Goal: Information Seeking & Learning: Learn about a topic

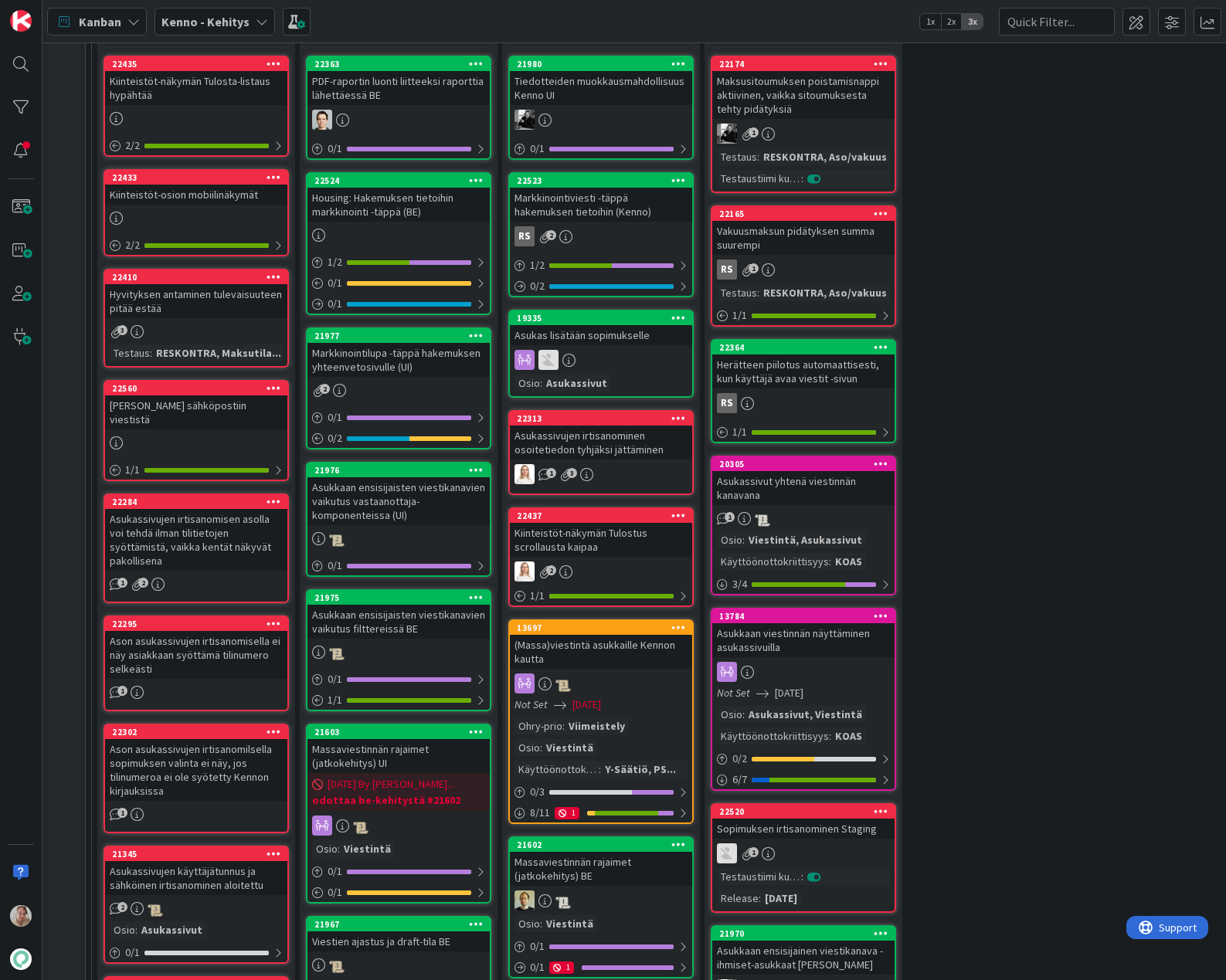
scroll to position [181, 0]
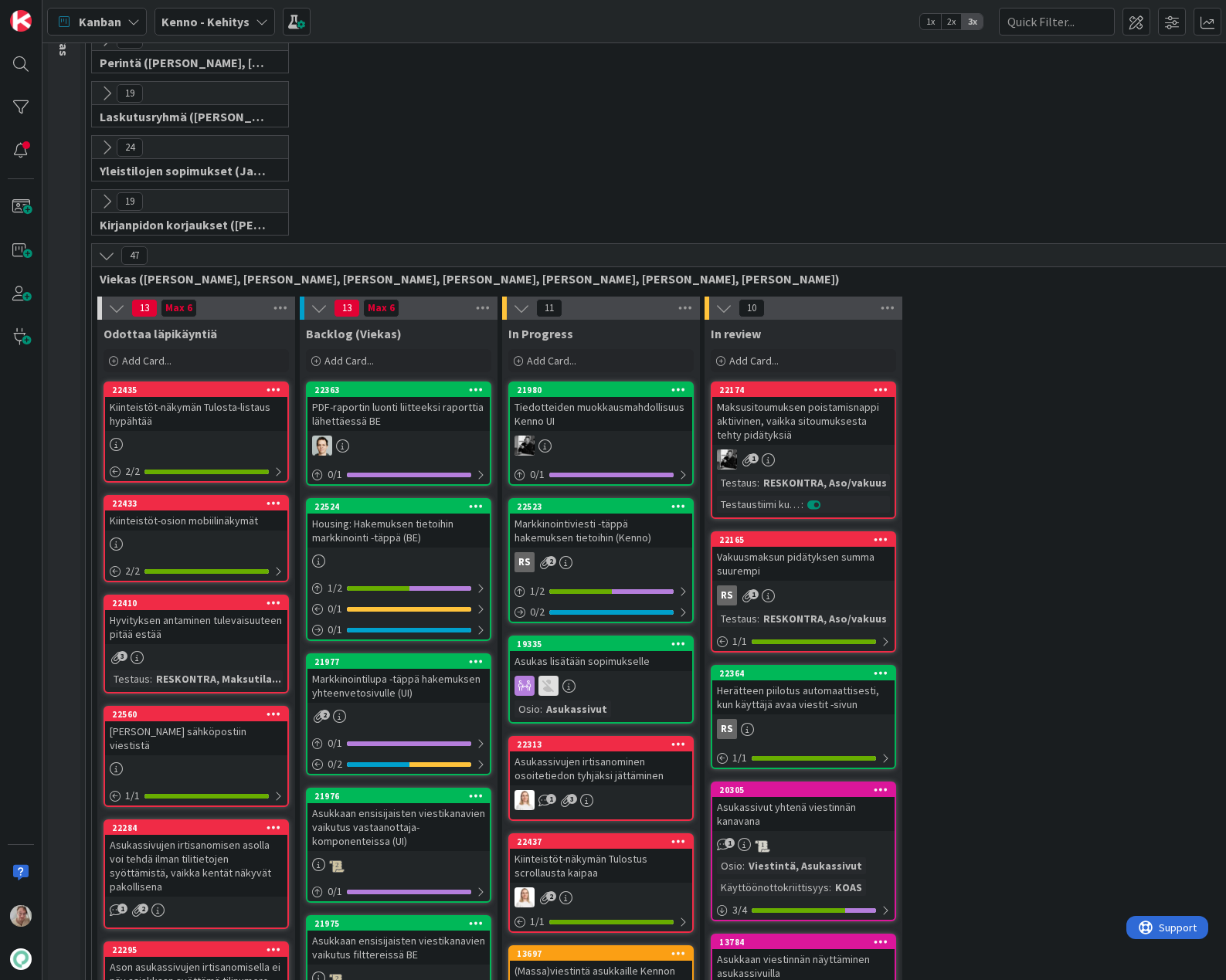
click at [175, 426] on div "Kiinteistöt-näkymän Tulosta-listaus hypähtää" at bounding box center [196, 414] width 182 height 34
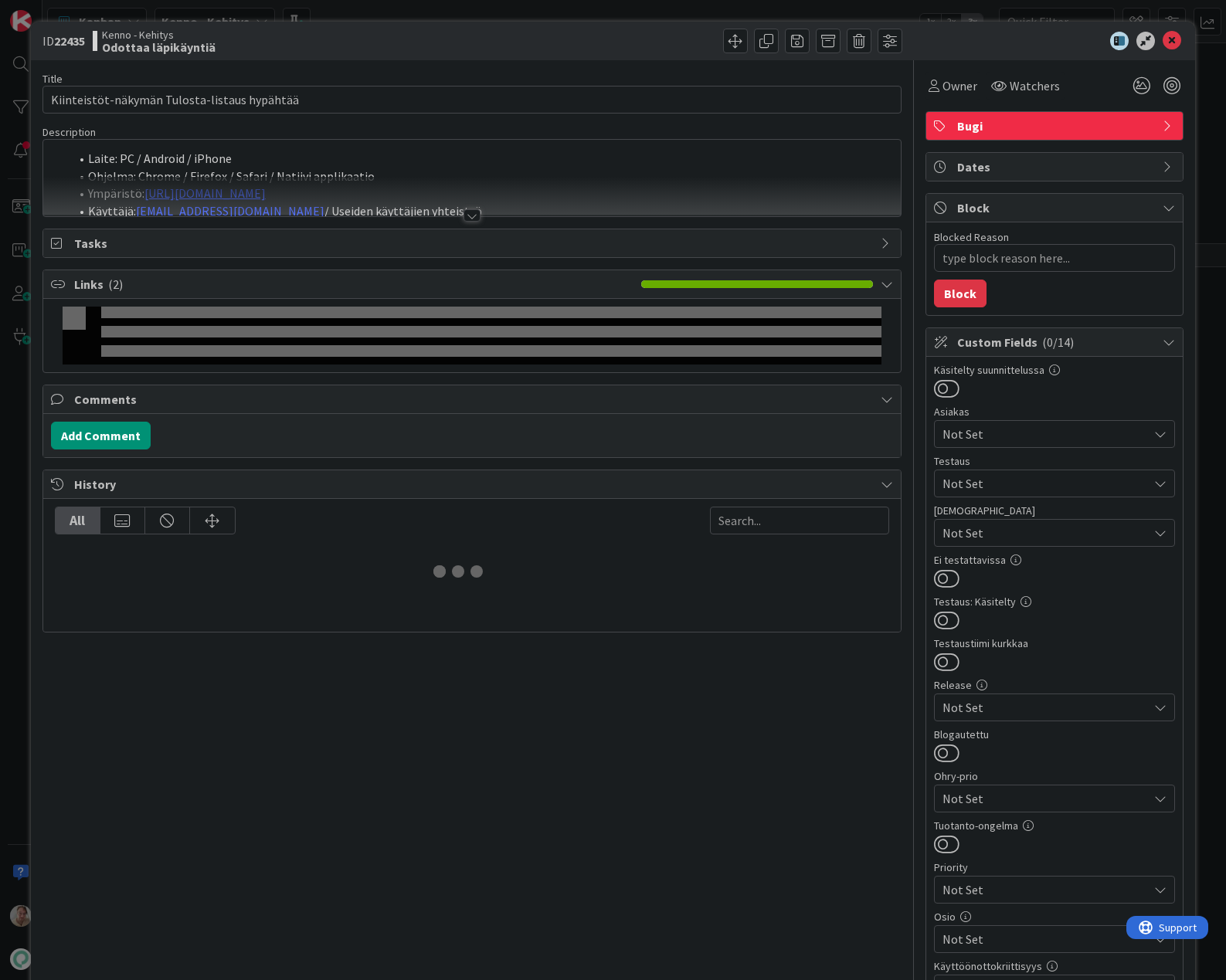
type textarea "x"
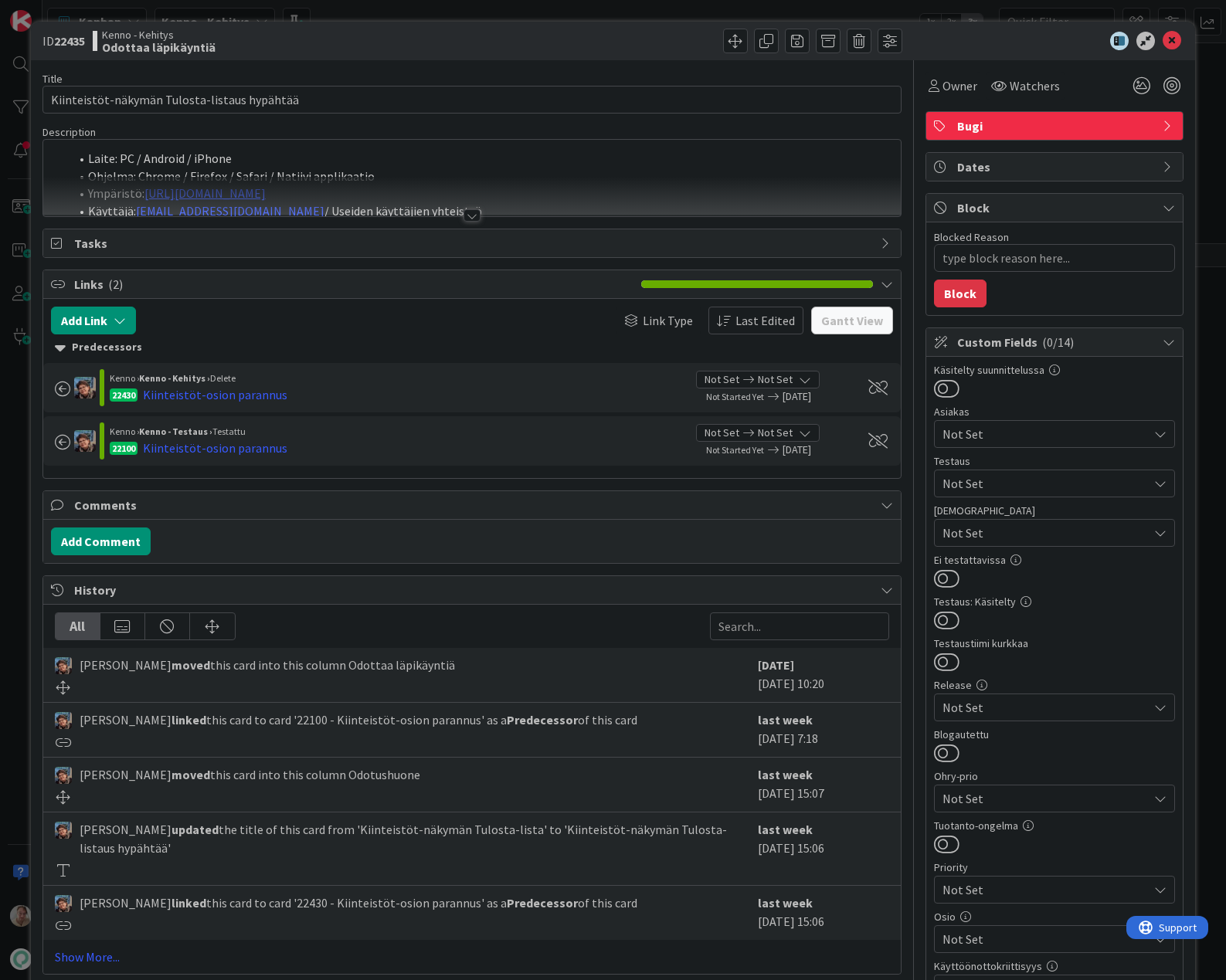
click at [540, 188] on div at bounding box center [472, 197] width 859 height 40
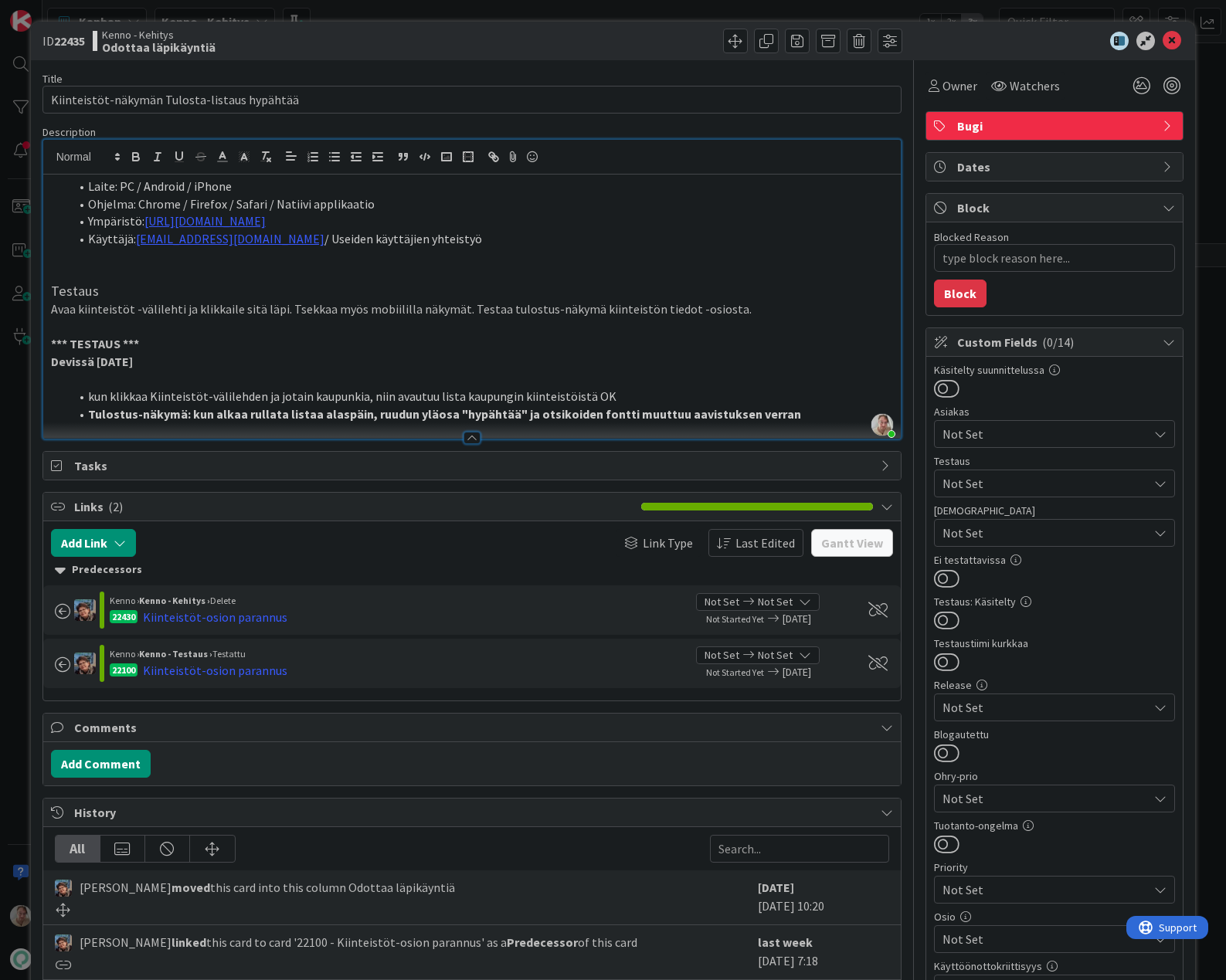
click at [799, 418] on li "Tulostus-näkymä: kun alkaa rullata listaa alaspäin, ruudun yläosa "hypähtää" ja…" at bounding box center [481, 414] width 825 height 17
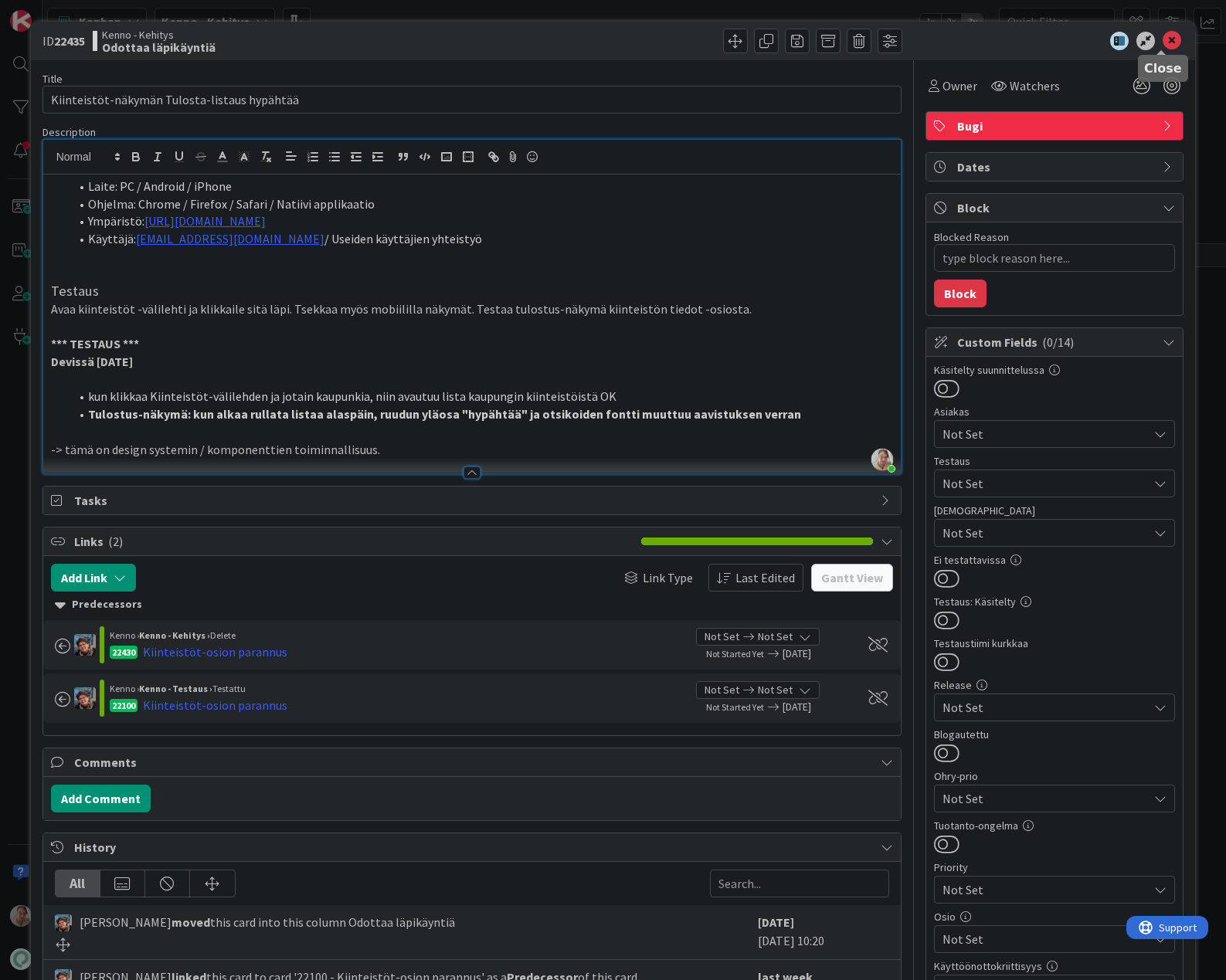
click at [1163, 43] on icon at bounding box center [1172, 41] width 18 height 18
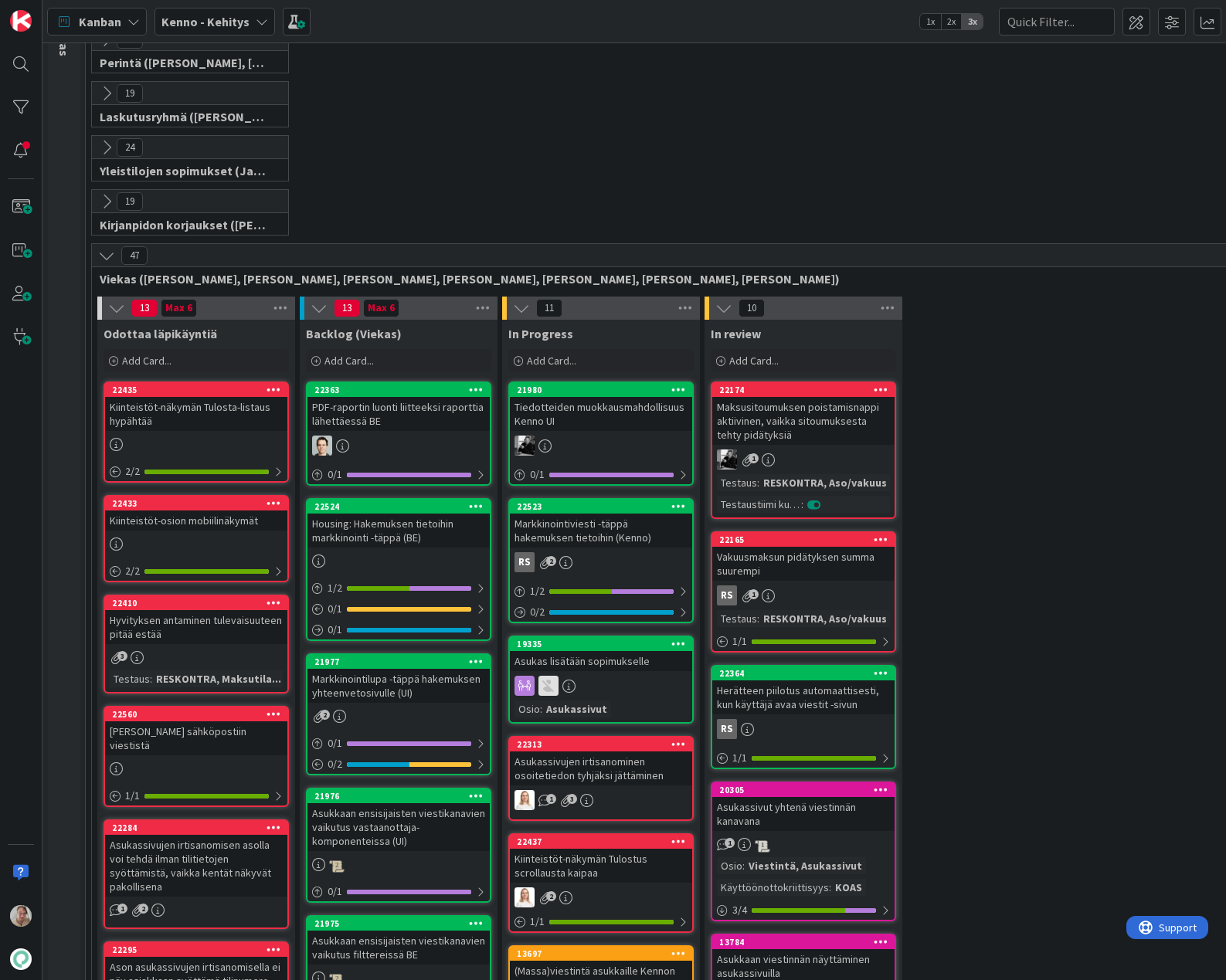
click at [214, 413] on div "Kiinteistöt-näkymän Tulosta-listaus hypähtää" at bounding box center [196, 414] width 182 height 34
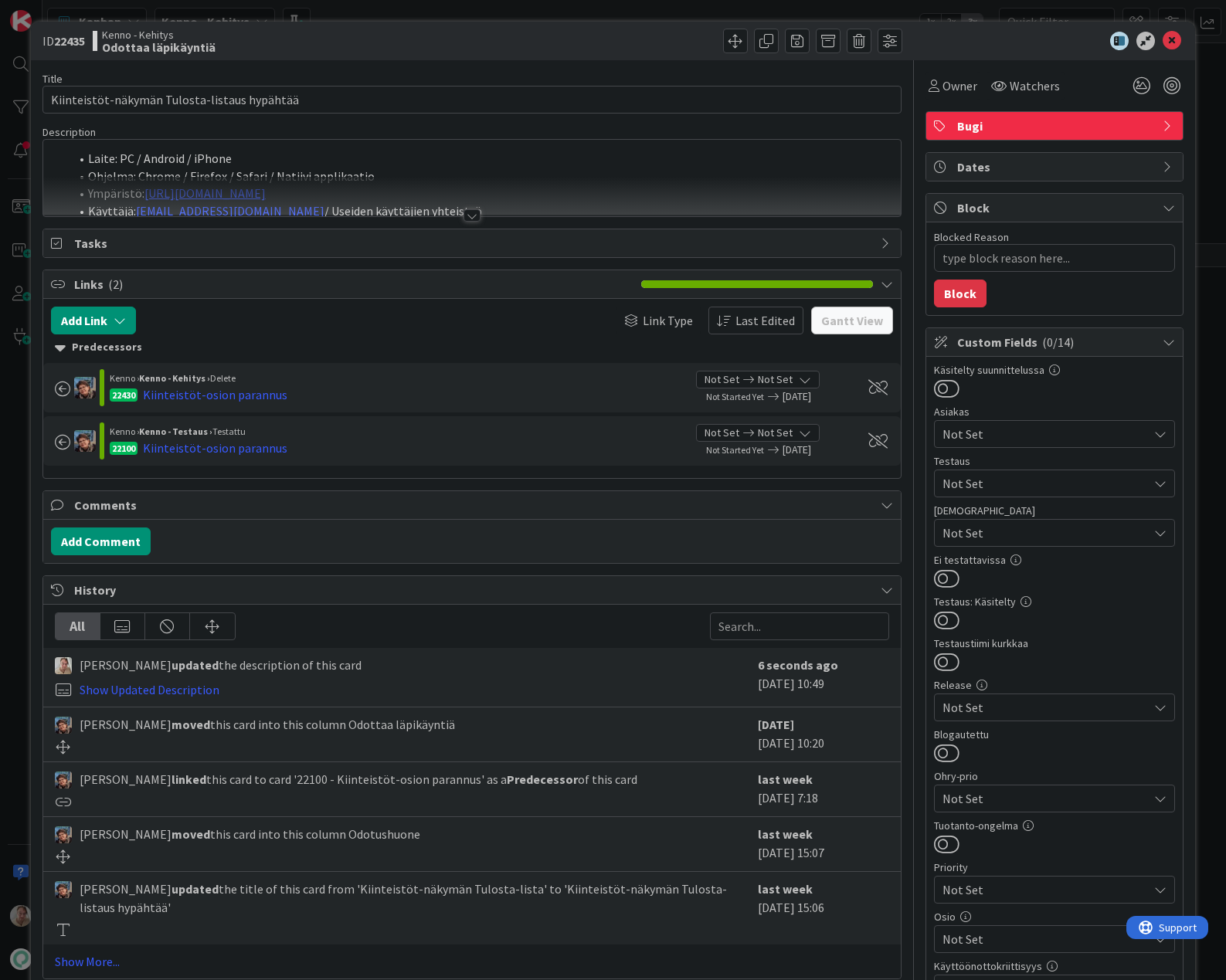
click at [482, 189] on div at bounding box center [472, 197] width 859 height 40
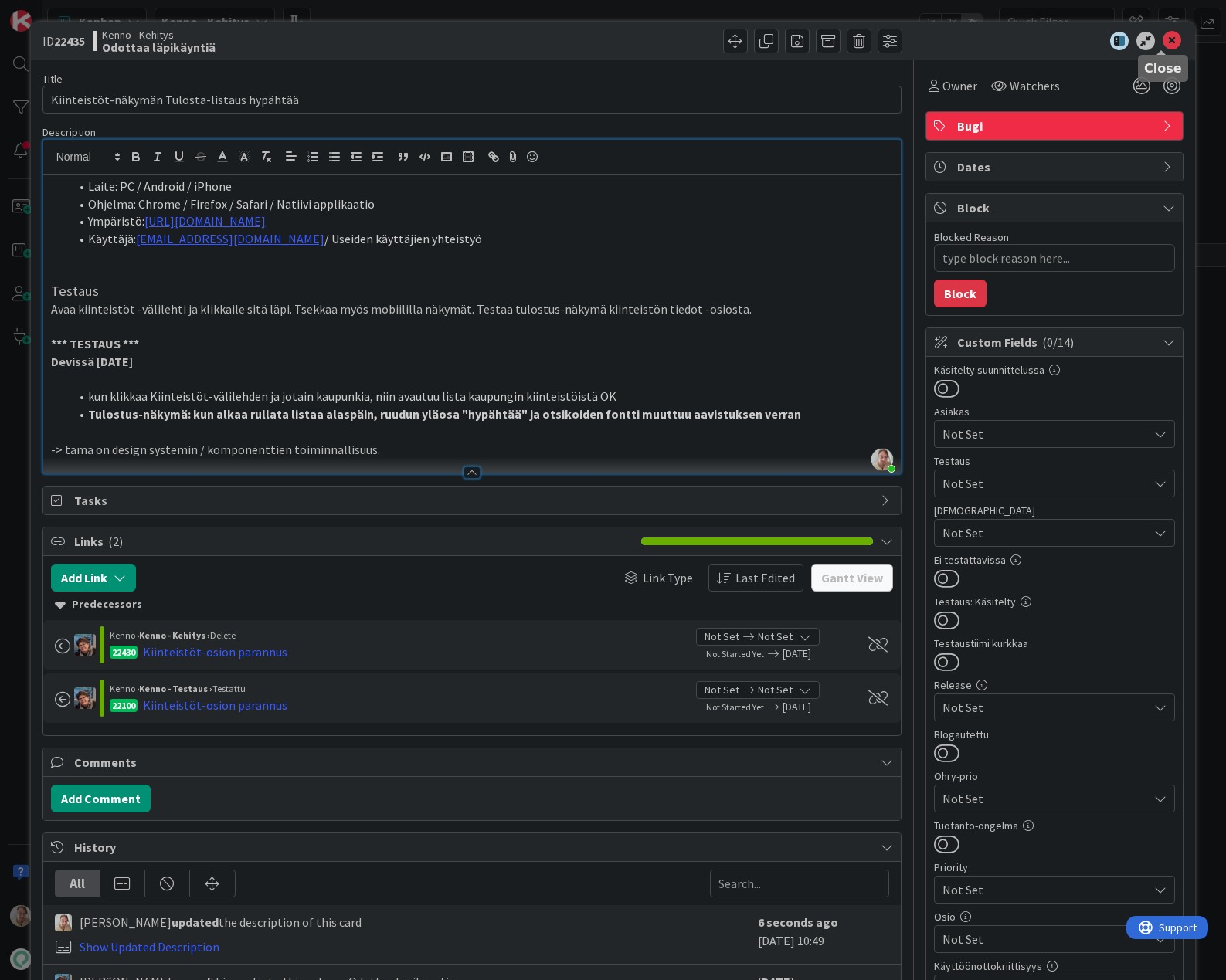
click at [1163, 39] on icon at bounding box center [1172, 41] width 18 height 18
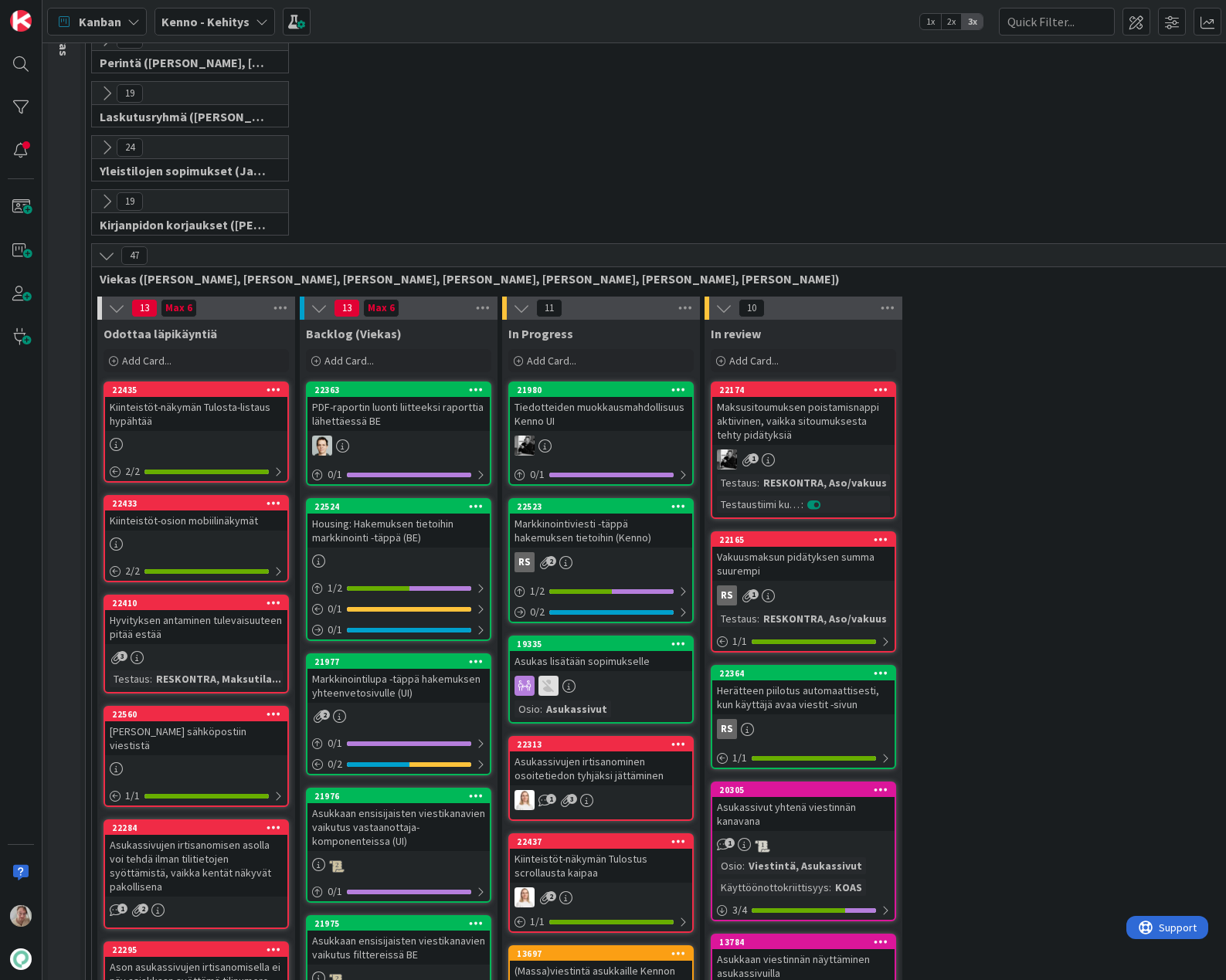
click at [191, 523] on div "Kiinteistöt-osion mobiilinäkymät" at bounding box center [196, 520] width 182 height 20
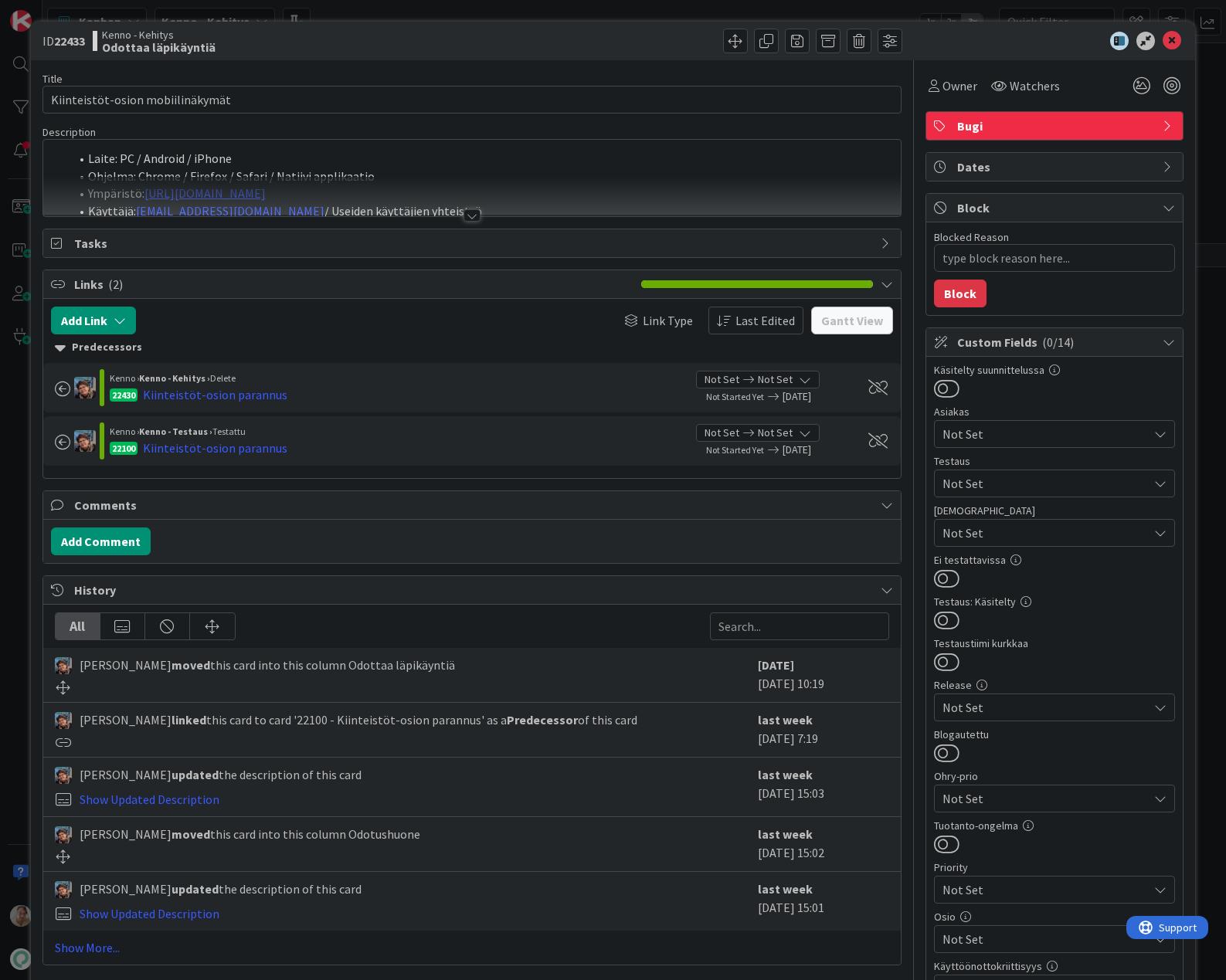
click at [466, 174] on li "Ohjelma: Chrome / Firefox / Safari / Natiivi applikaatio" at bounding box center [481, 176] width 825 height 17
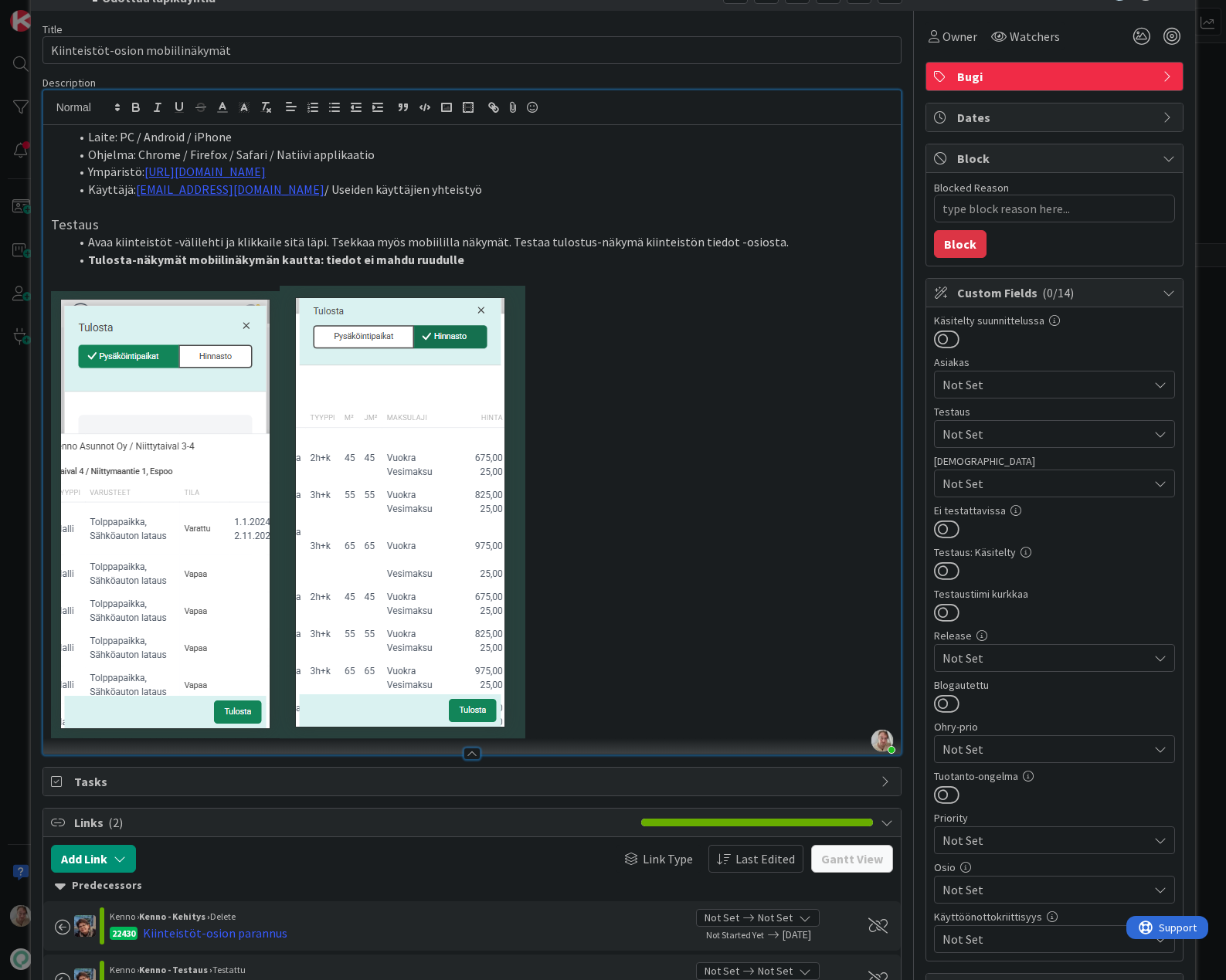
scroll to position [26, 0]
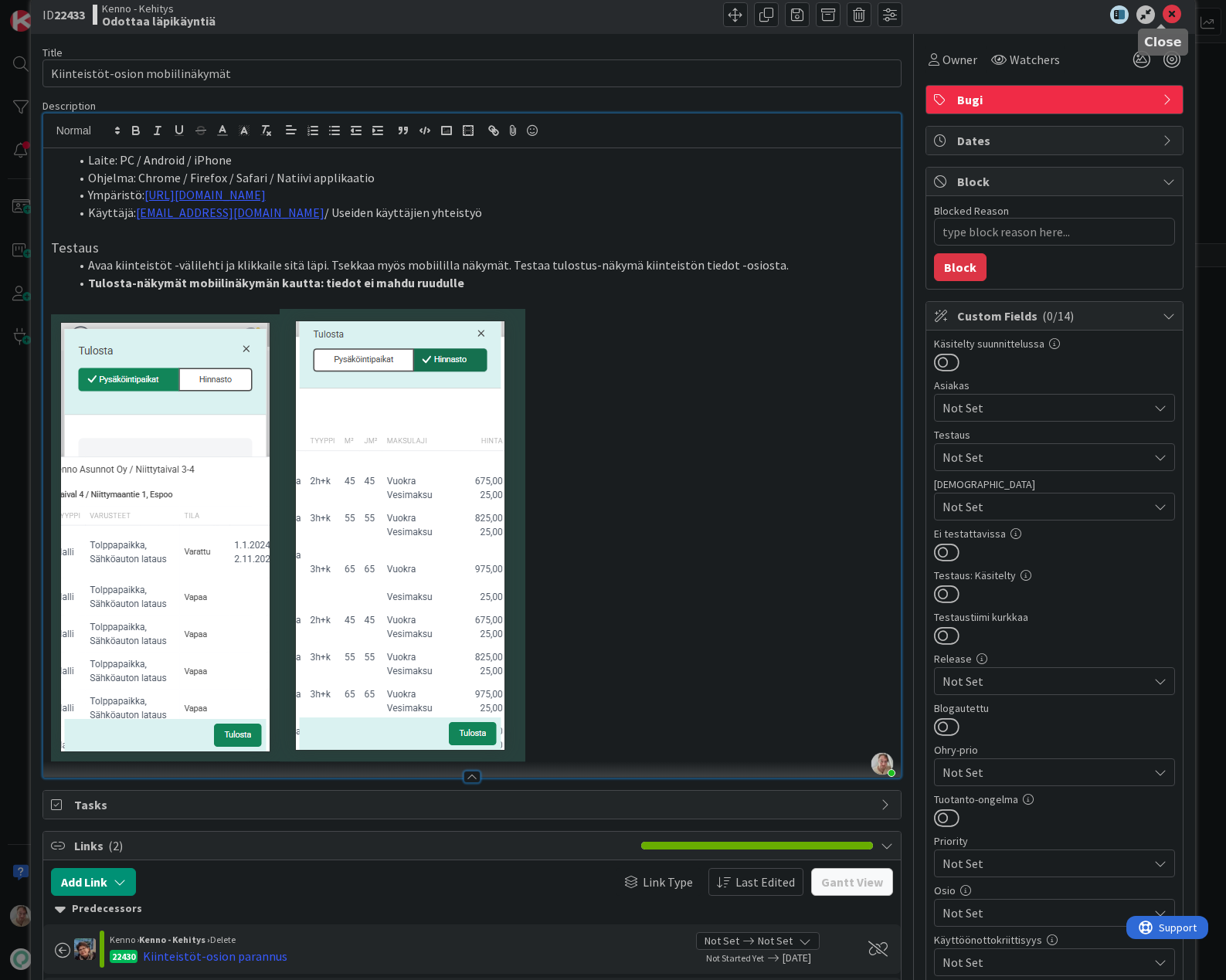
click at [1164, 19] on icon at bounding box center [1172, 15] width 18 height 18
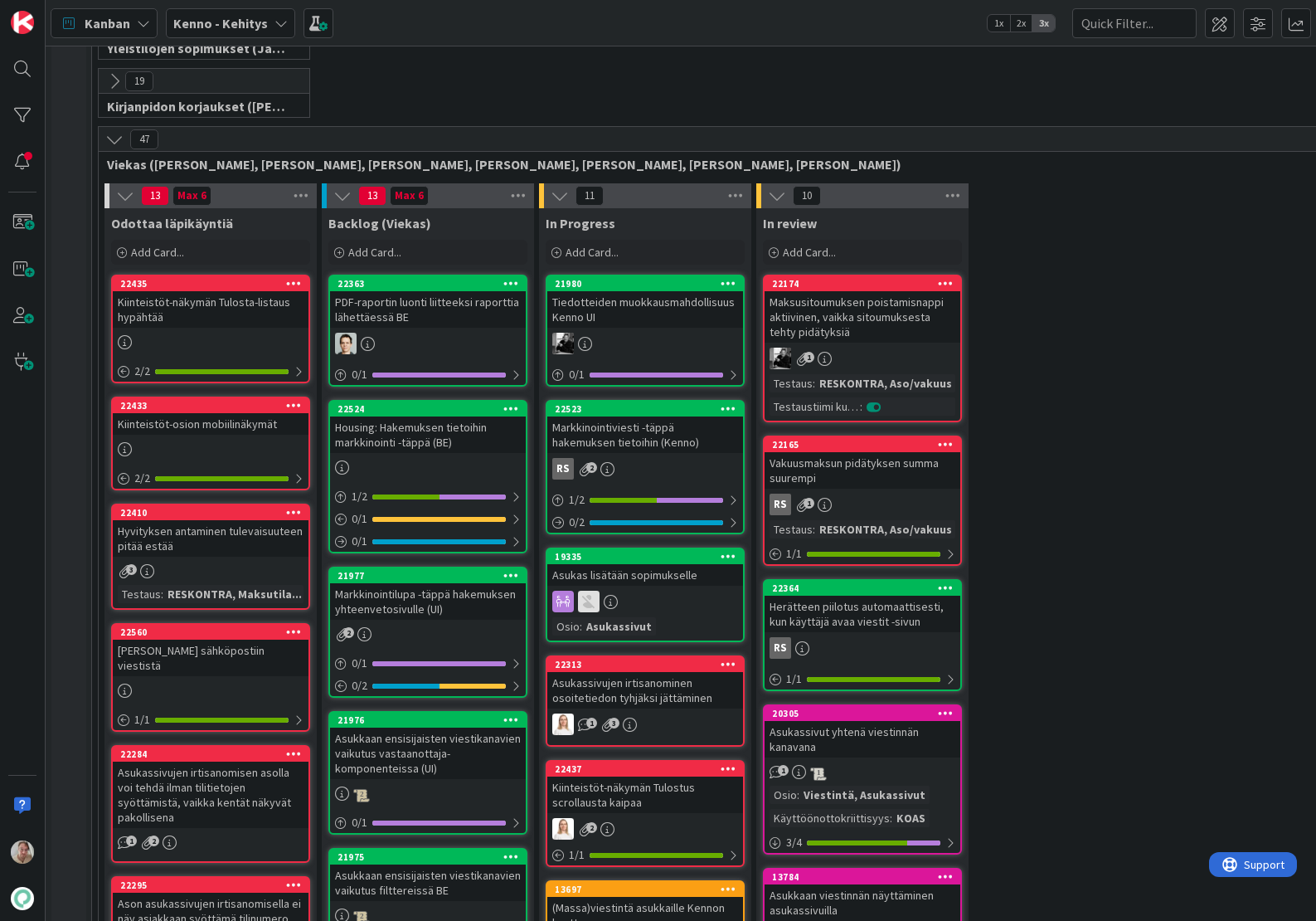
scroll to position [338, 0]
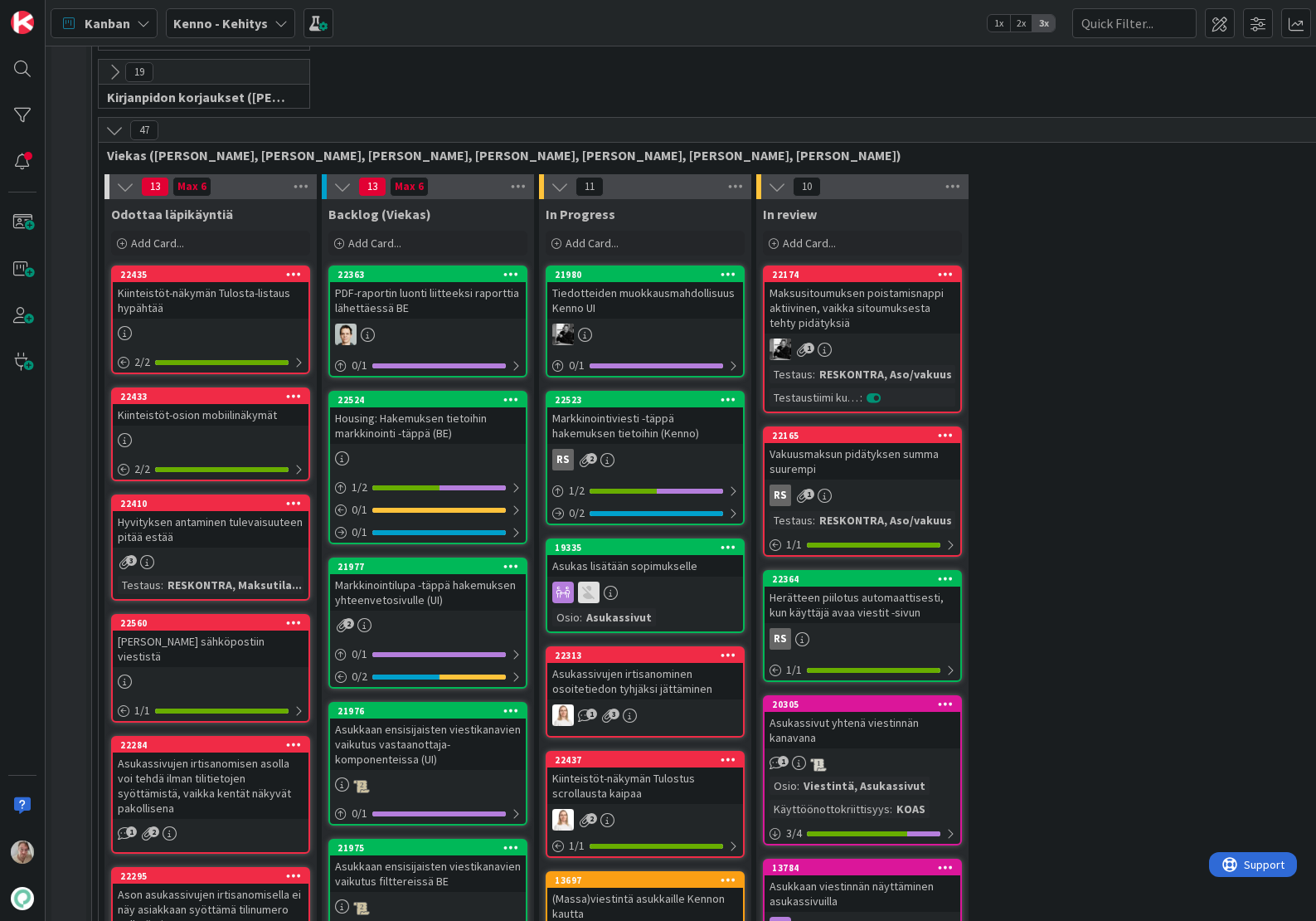
click at [203, 322] on link "22435 Kiinteistöt-näkymän Tulosta-listaus hypähtää 2 / 2" at bounding box center [210, 320] width 199 height 108
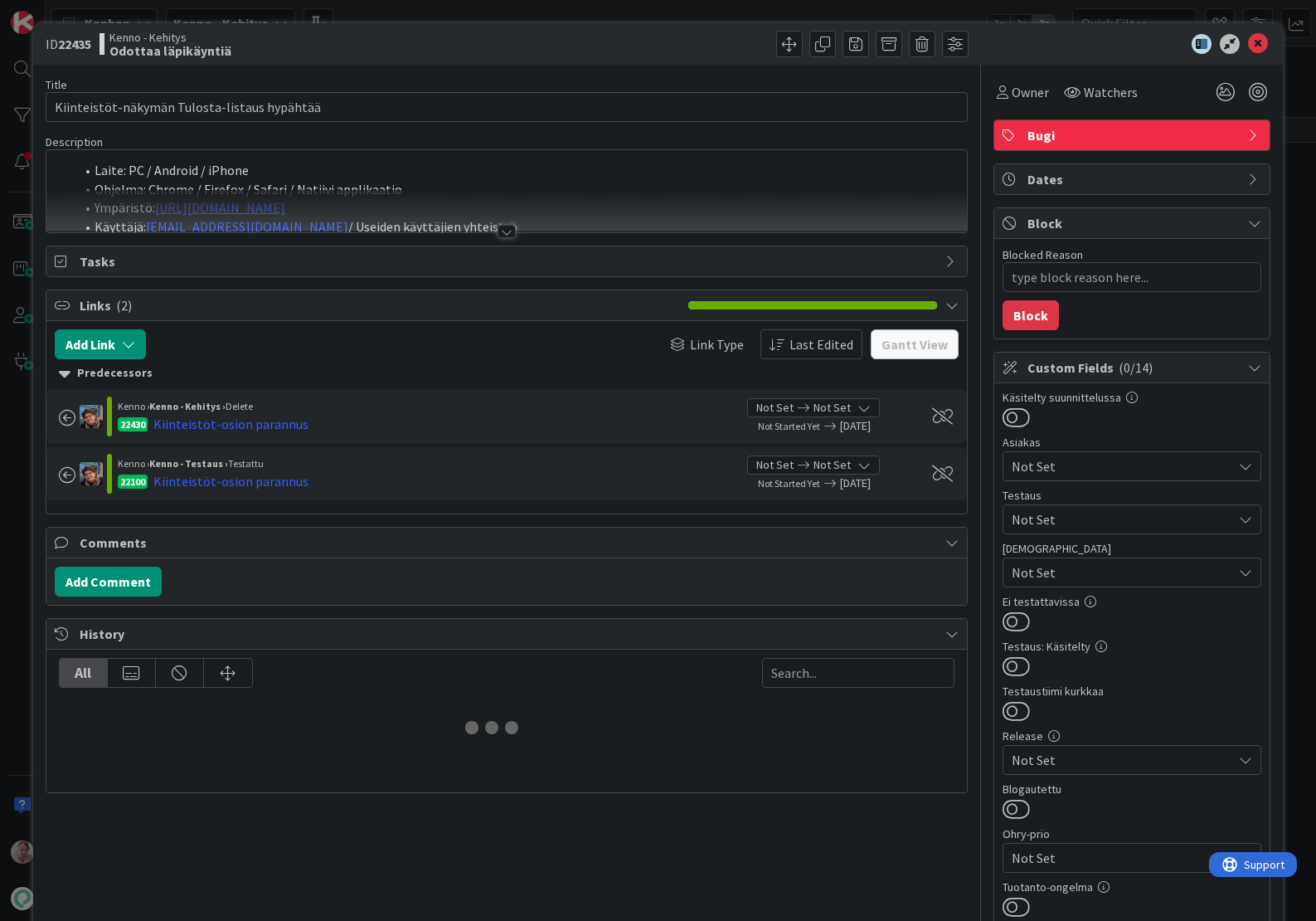
type textarea "x"
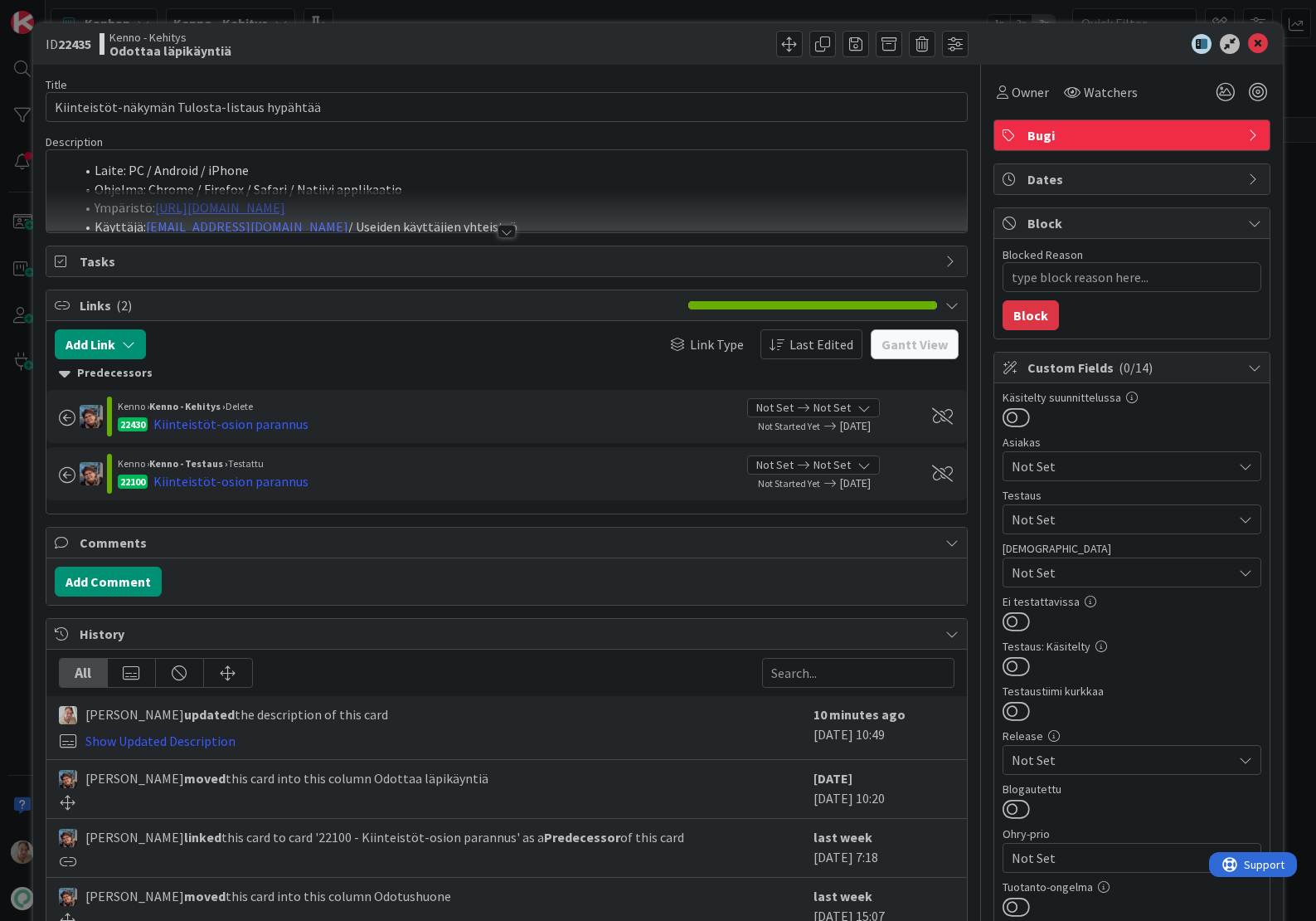
click at [513, 203] on div at bounding box center [507, 211] width 922 height 43
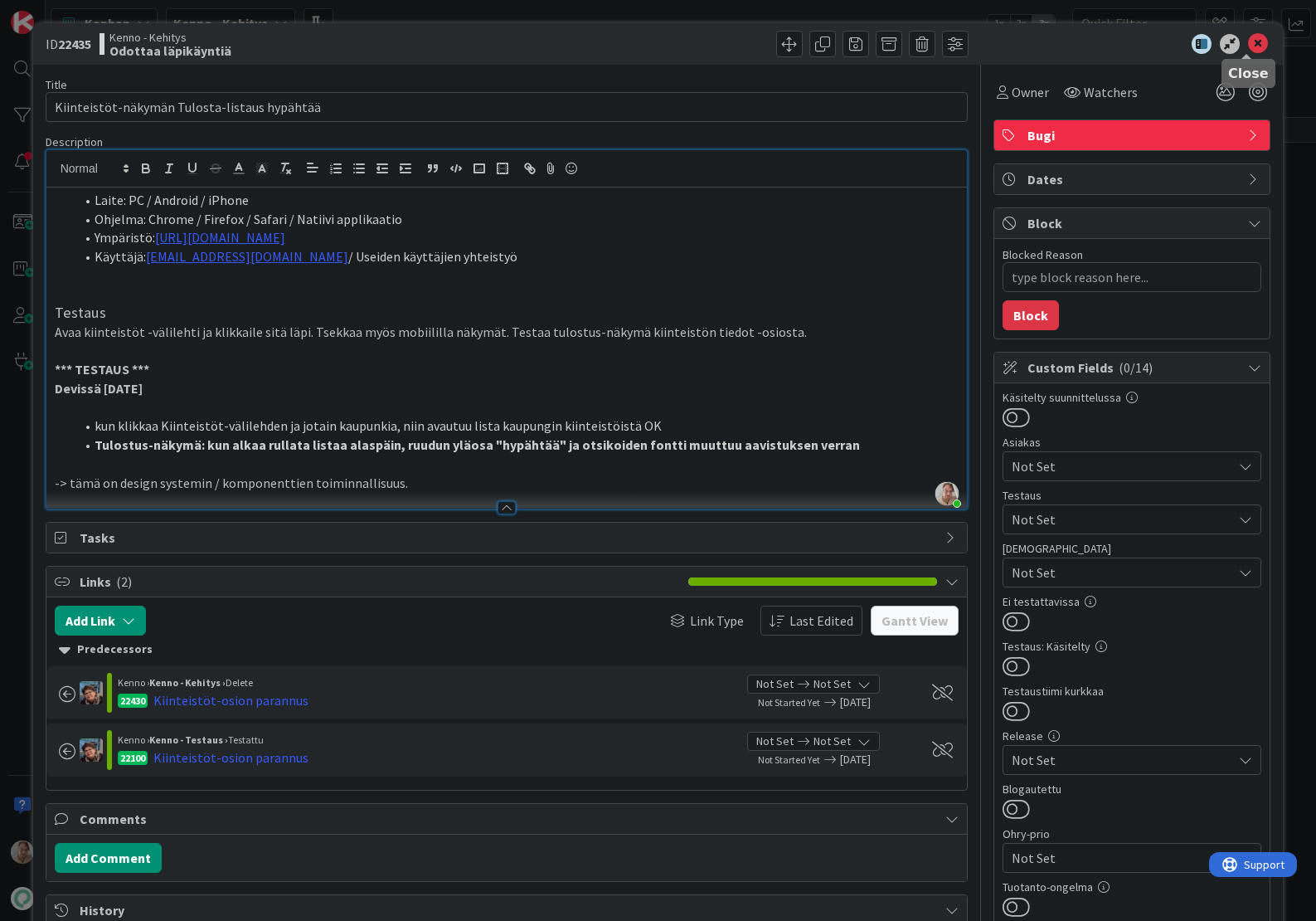
click at [1251, 42] on icon at bounding box center [1258, 44] width 20 height 20
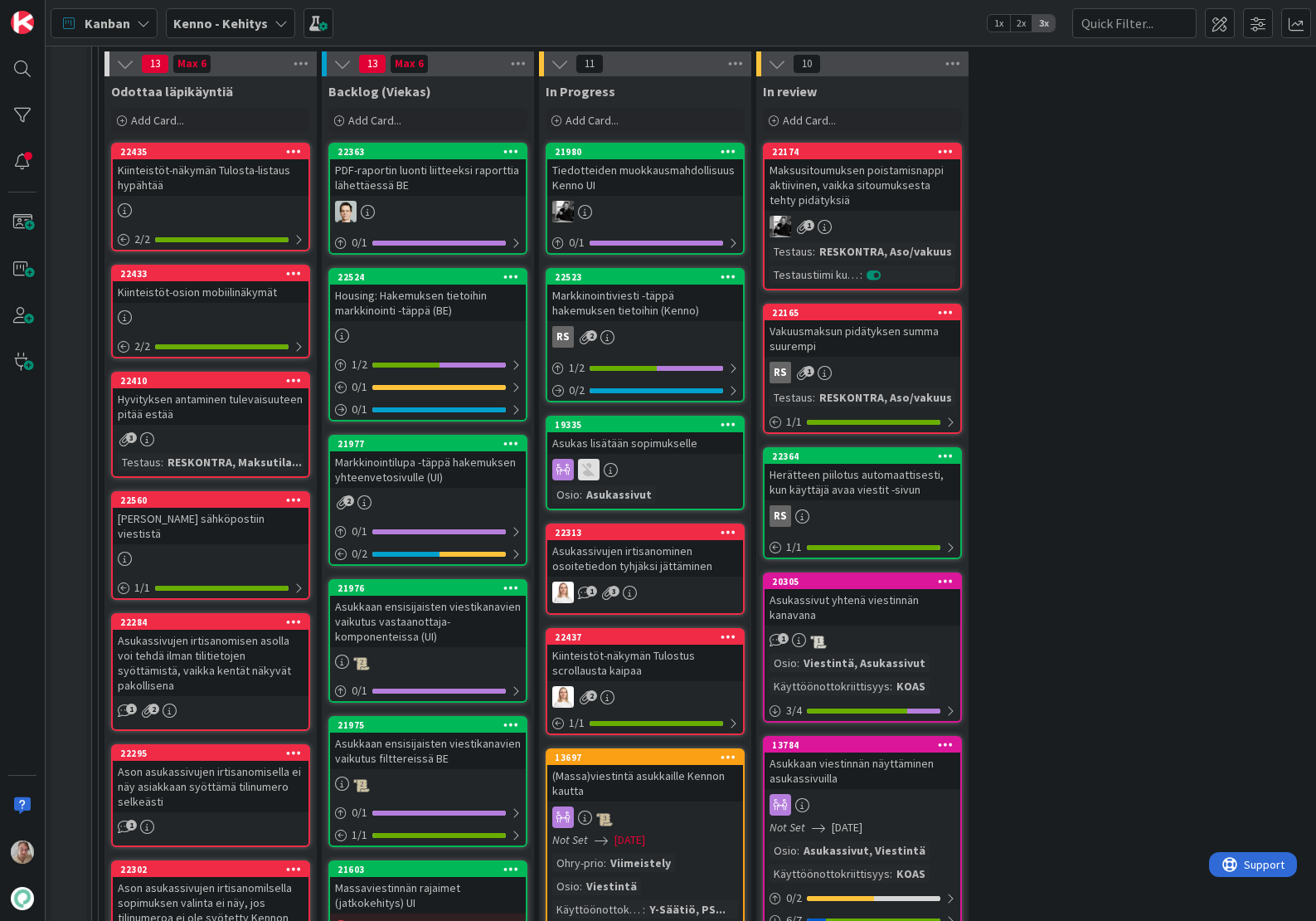
scroll to position [244, 0]
